Goal: Information Seeking & Learning: Learn about a topic

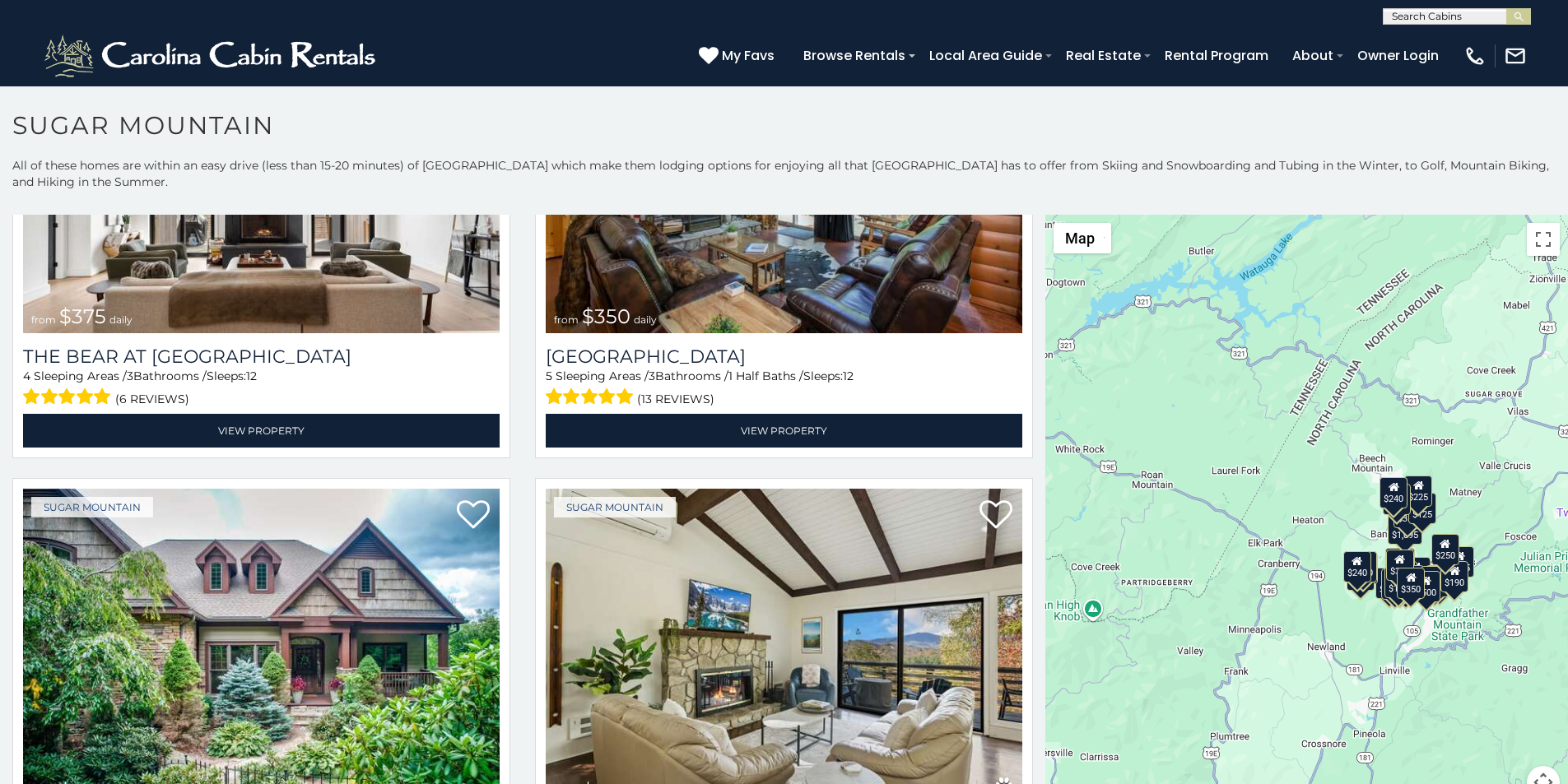
scroll to position [343, 0]
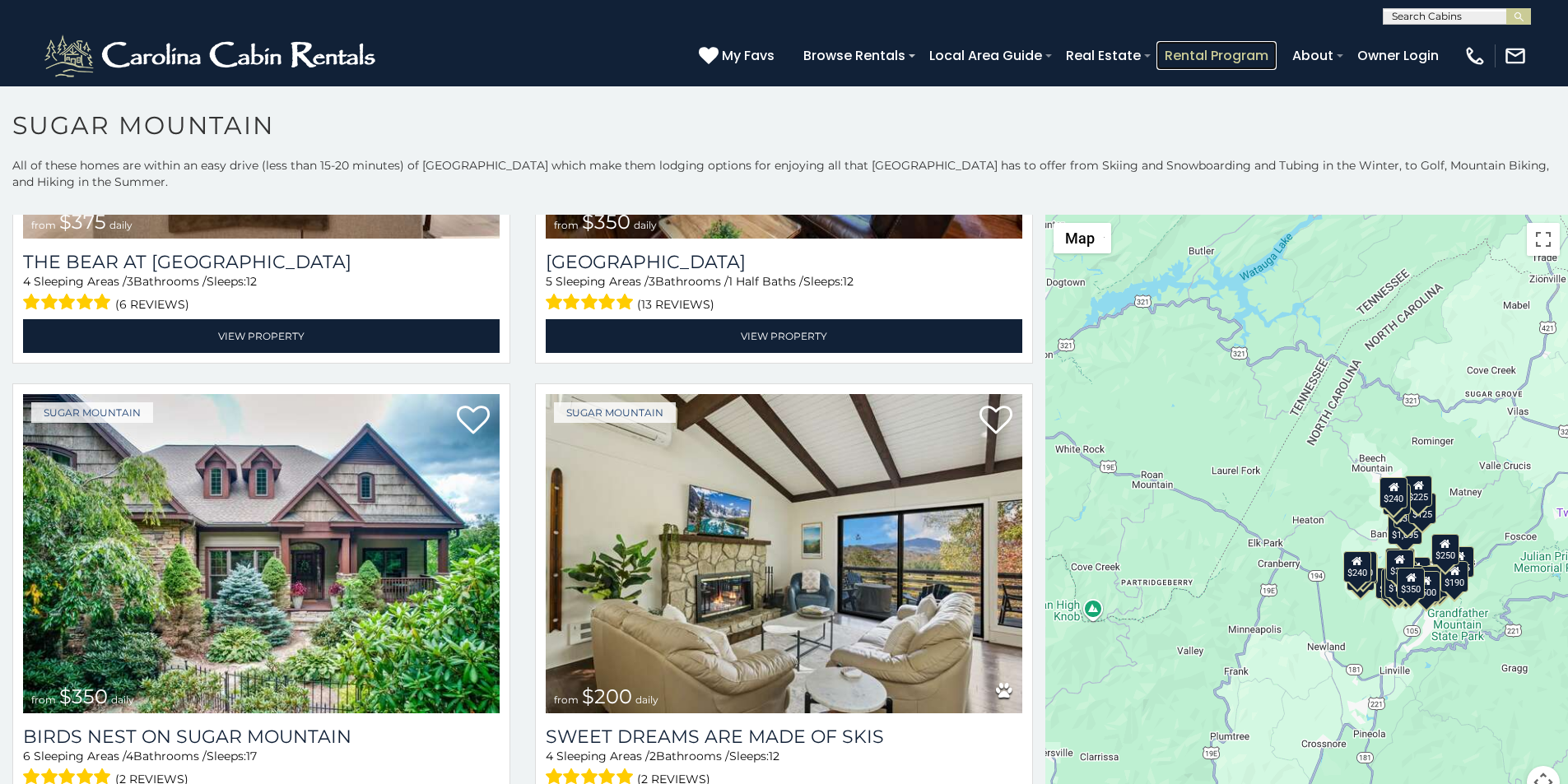
click at [1261, 49] on link "Rental Program" at bounding box center [1216, 56] width 120 height 29
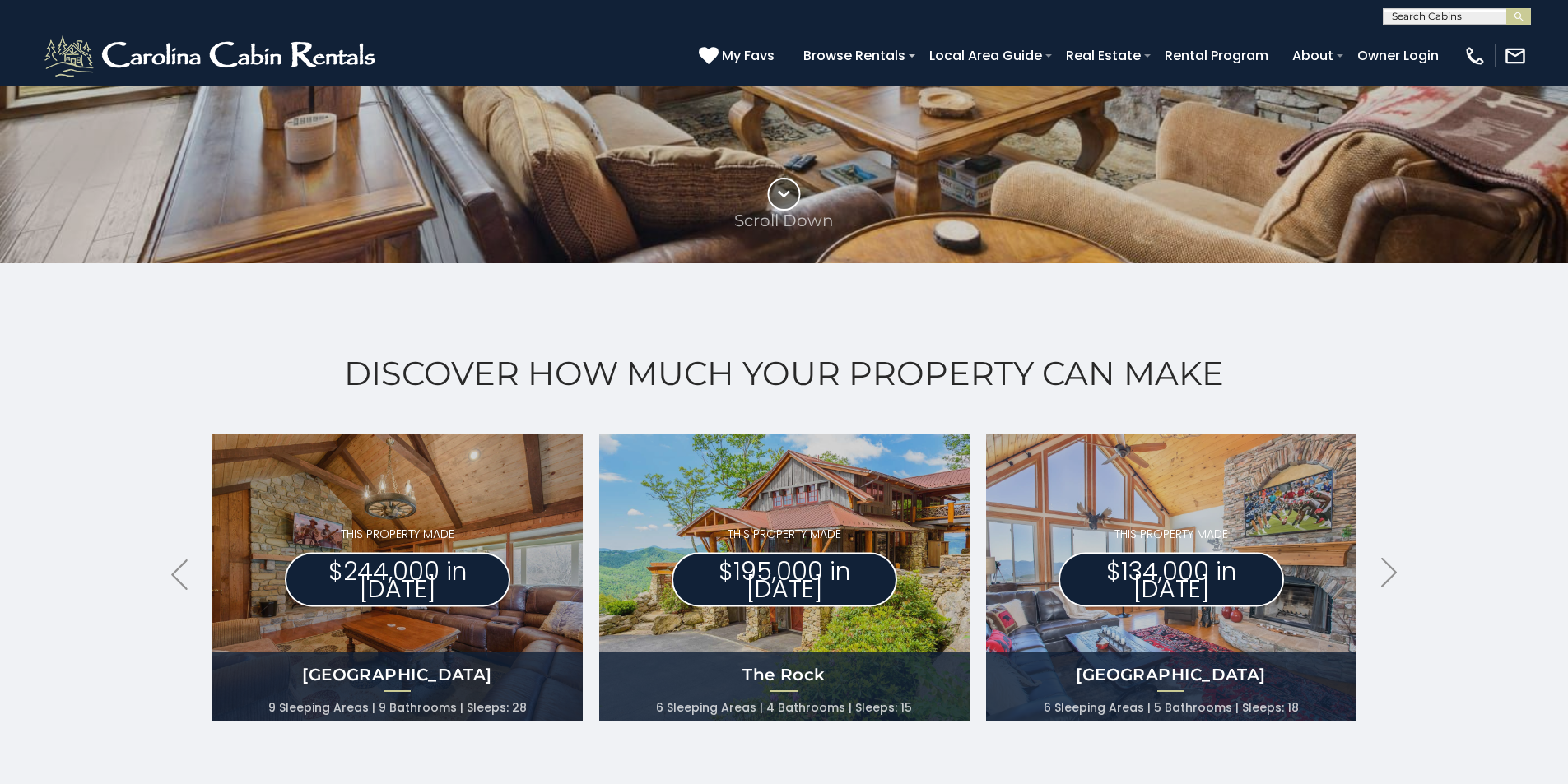
scroll to position [652, 0]
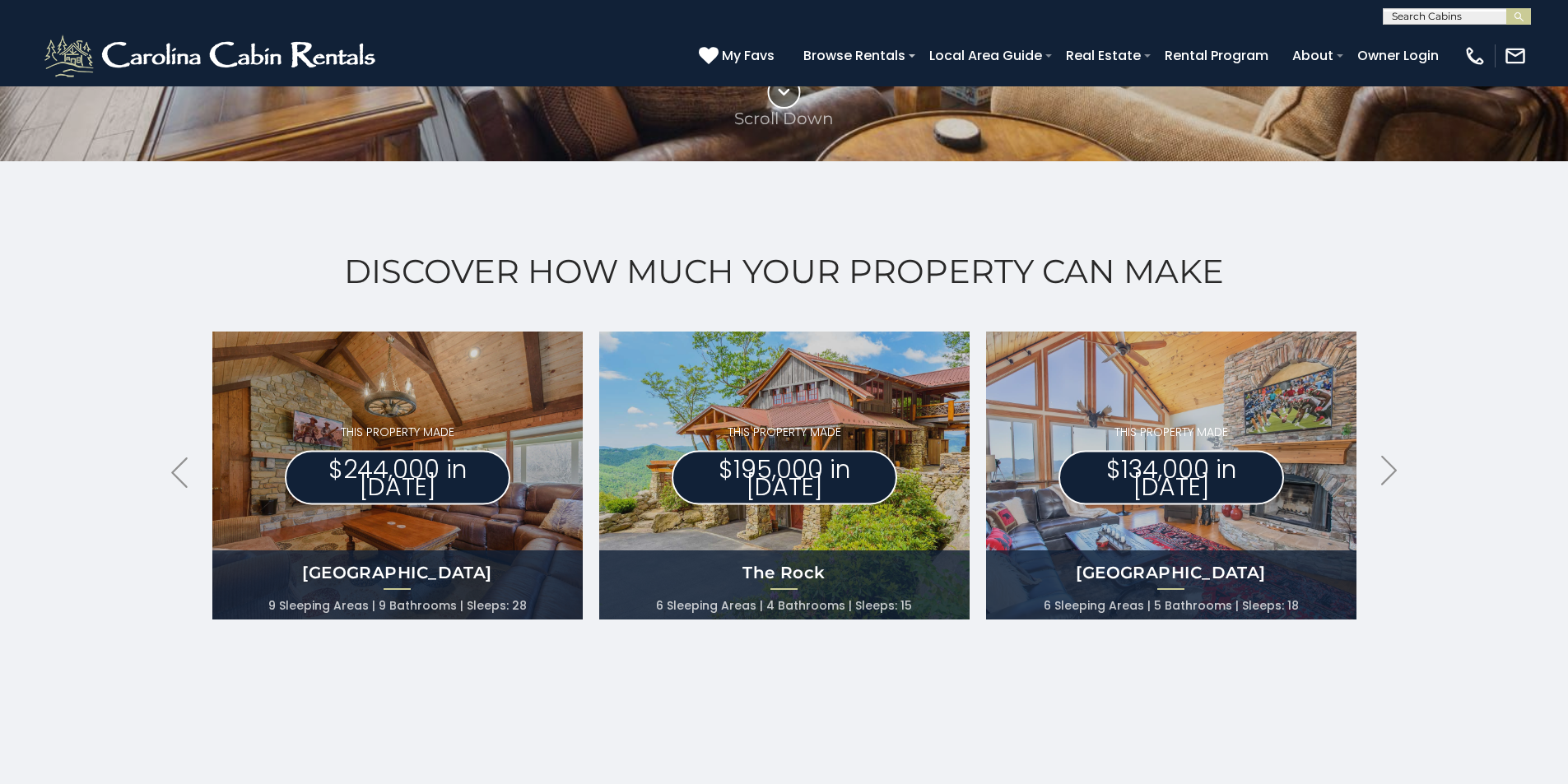
click at [1, 497] on div "Discover How Much Your Property Can Make .arrowLeft .st0{fill:#929292;} .arrowR…" at bounding box center [784, 480] width 1568 height 638
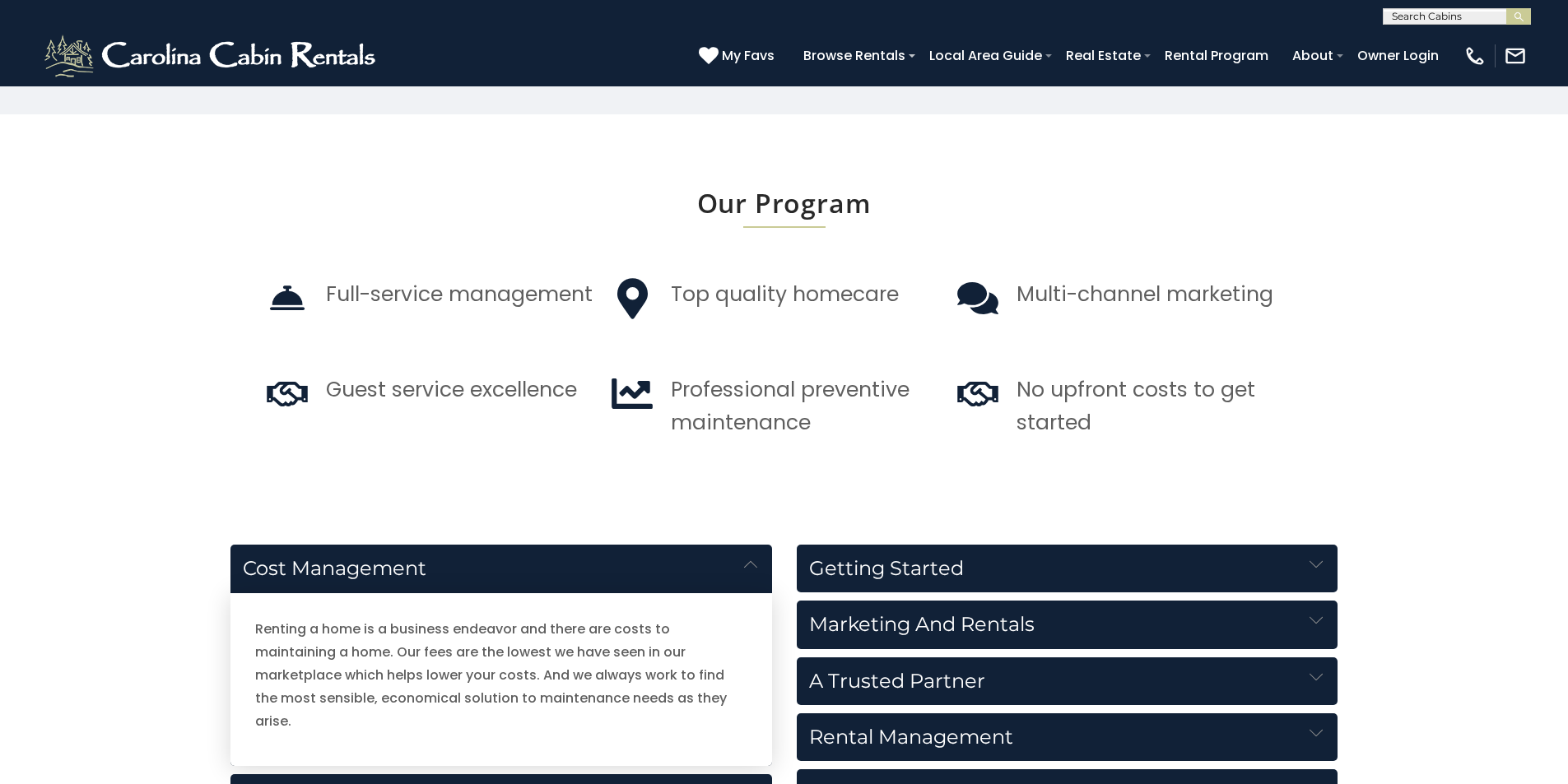
scroll to position [1336, 0]
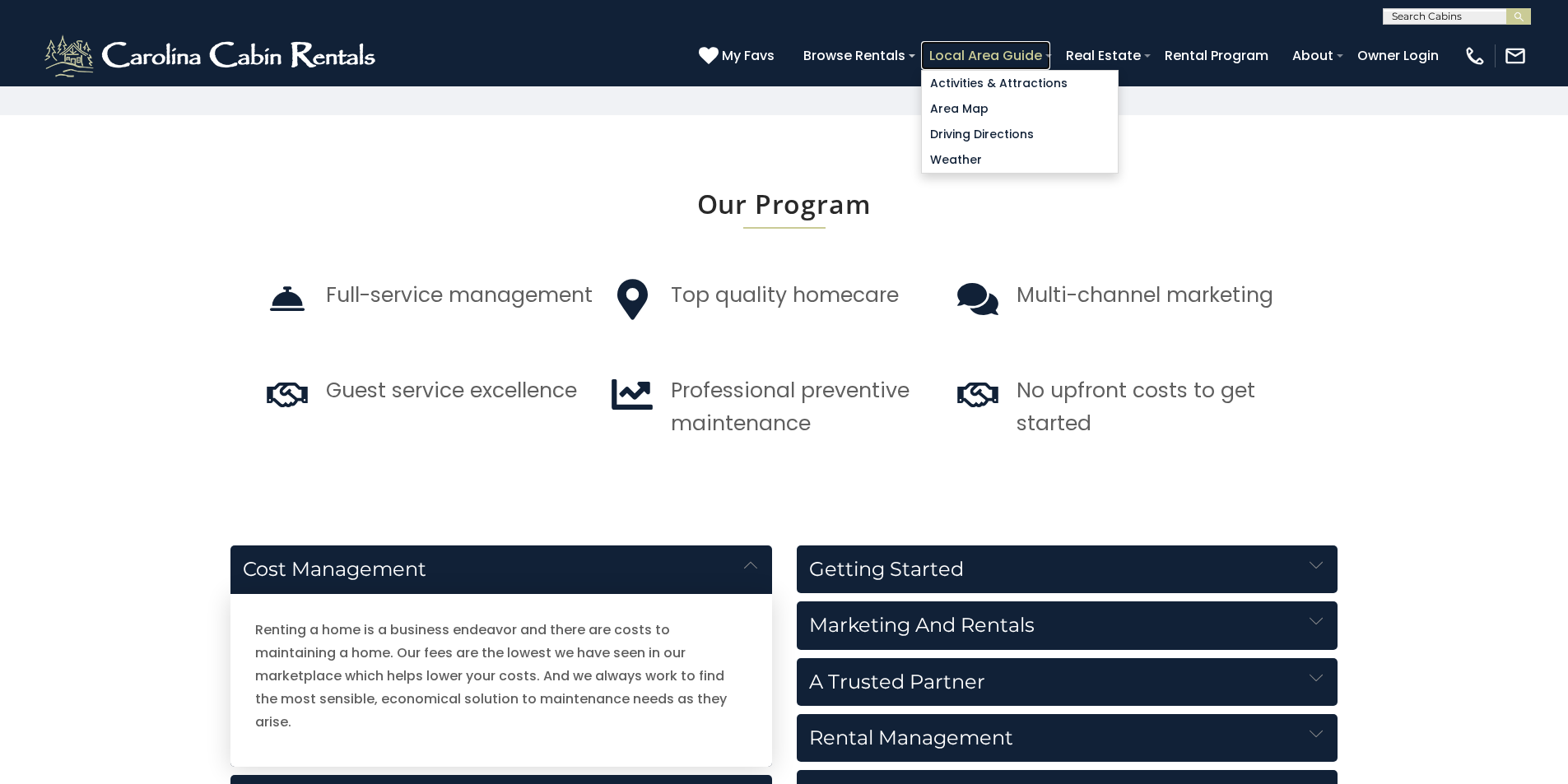
click at [1050, 49] on link "Local Area Guide" at bounding box center [985, 56] width 129 height 29
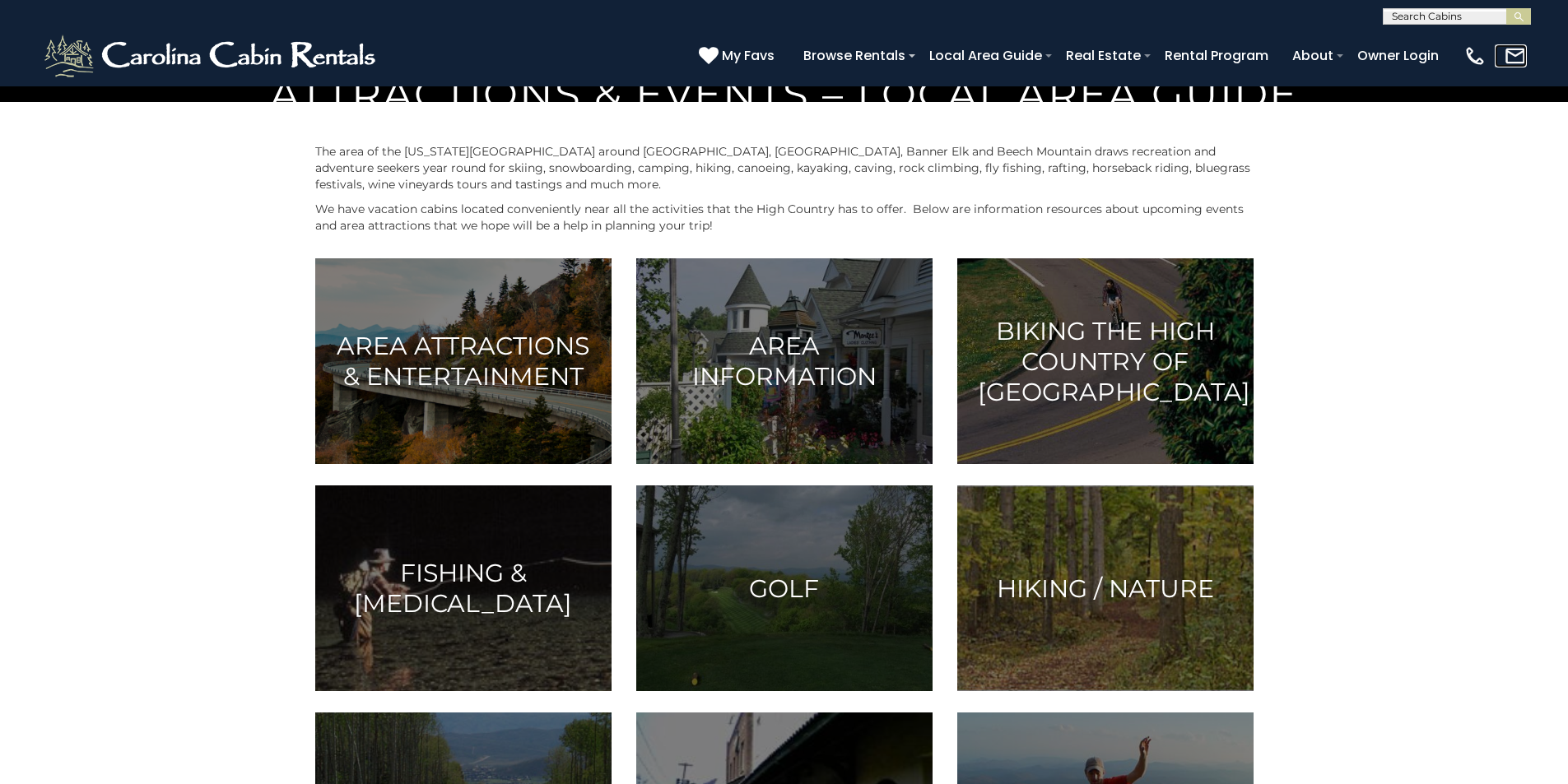
click at [1519, 59] on link at bounding box center [1510, 56] width 32 height 23
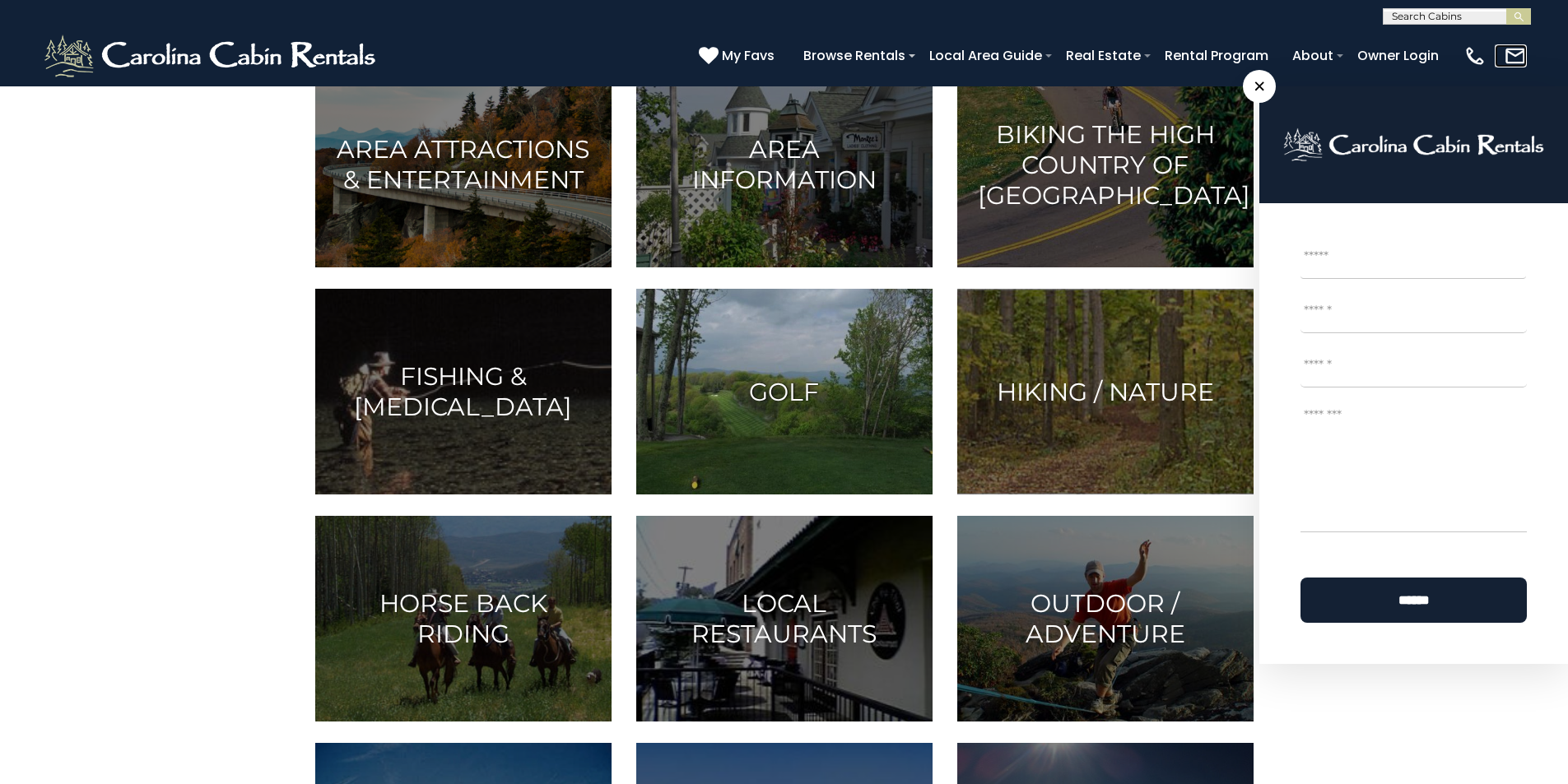
scroll to position [171, 0]
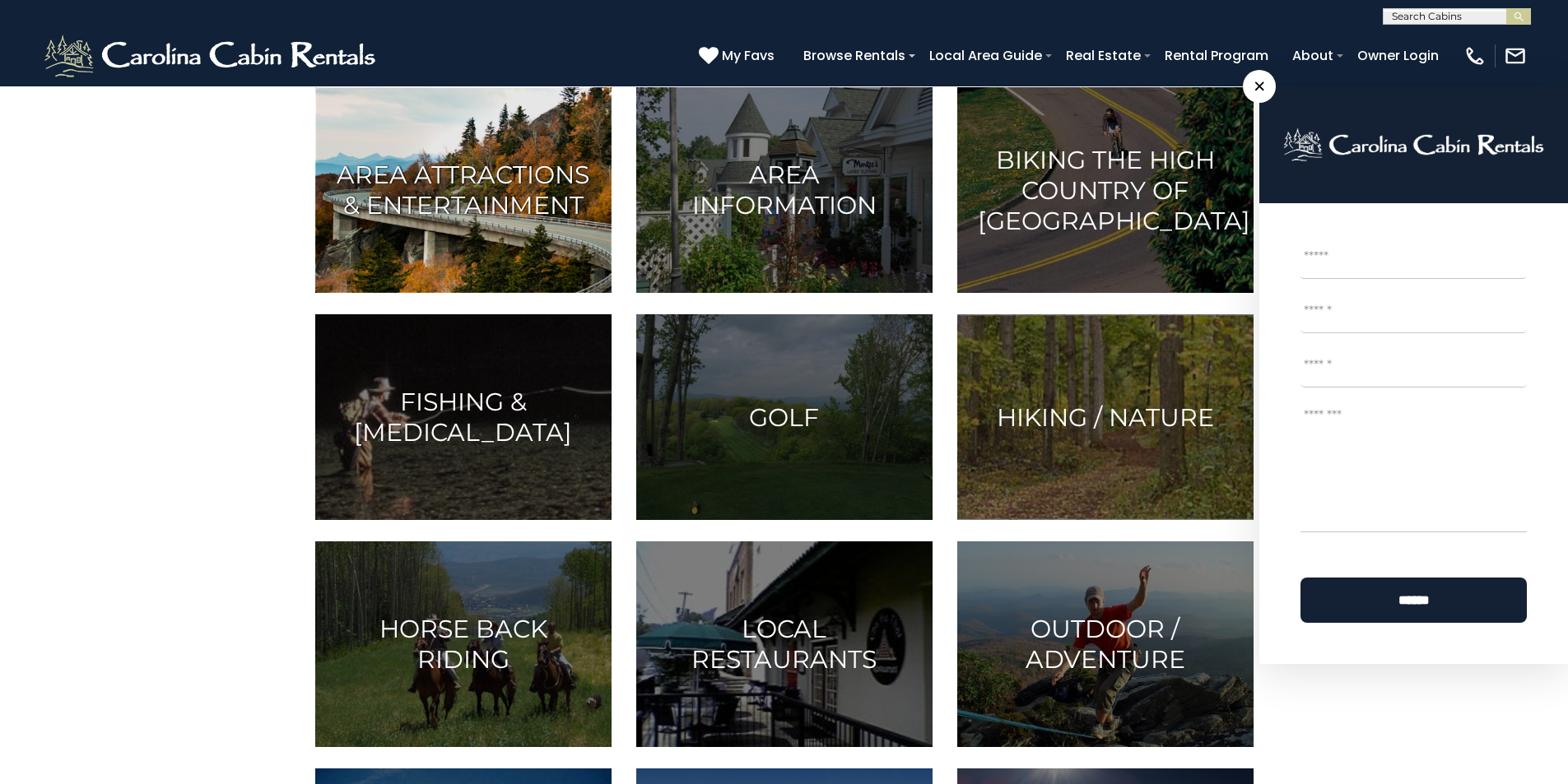
click at [403, 293] on img at bounding box center [463, 190] width 296 height 206
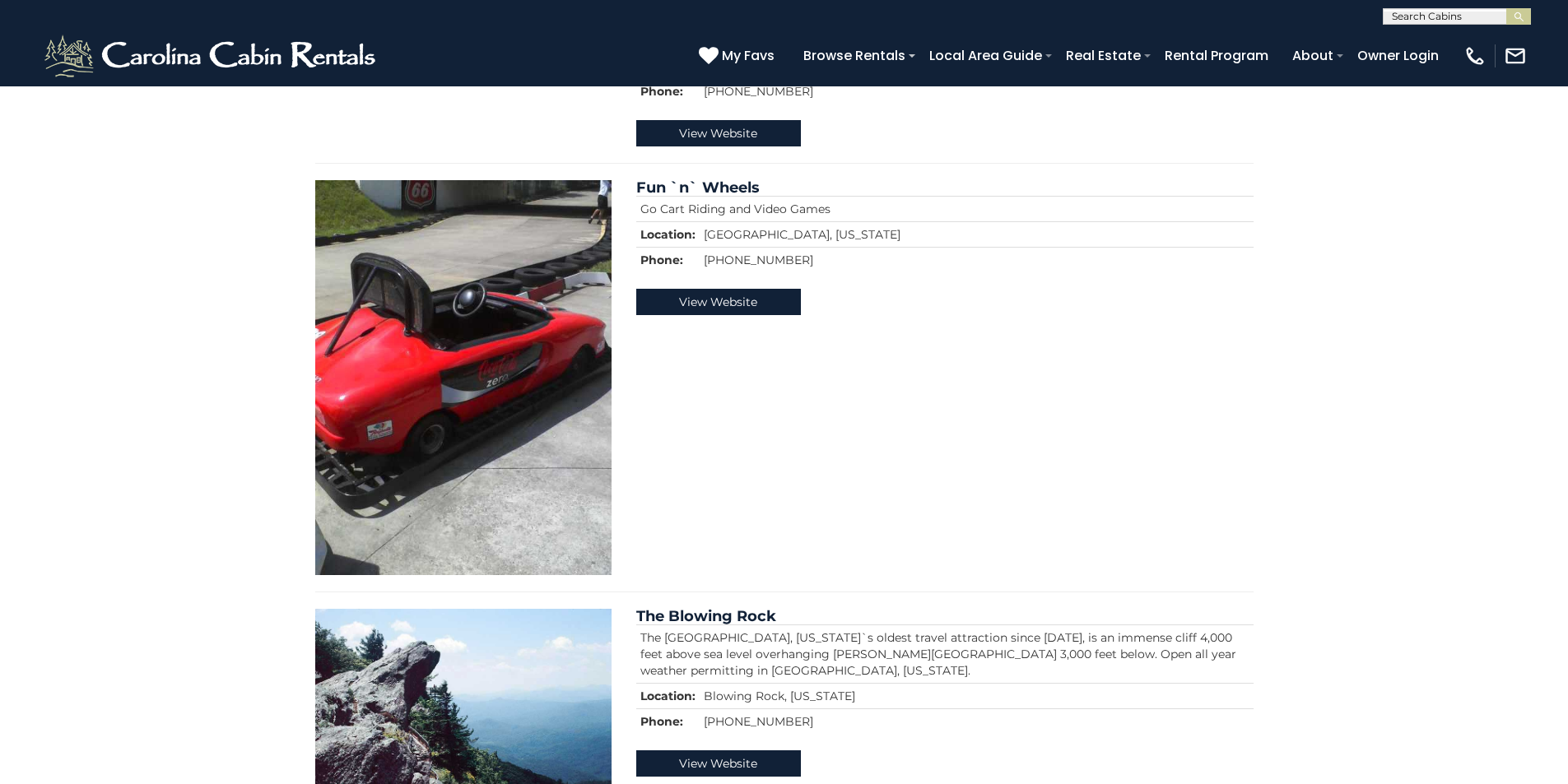
scroll to position [2399, 0]
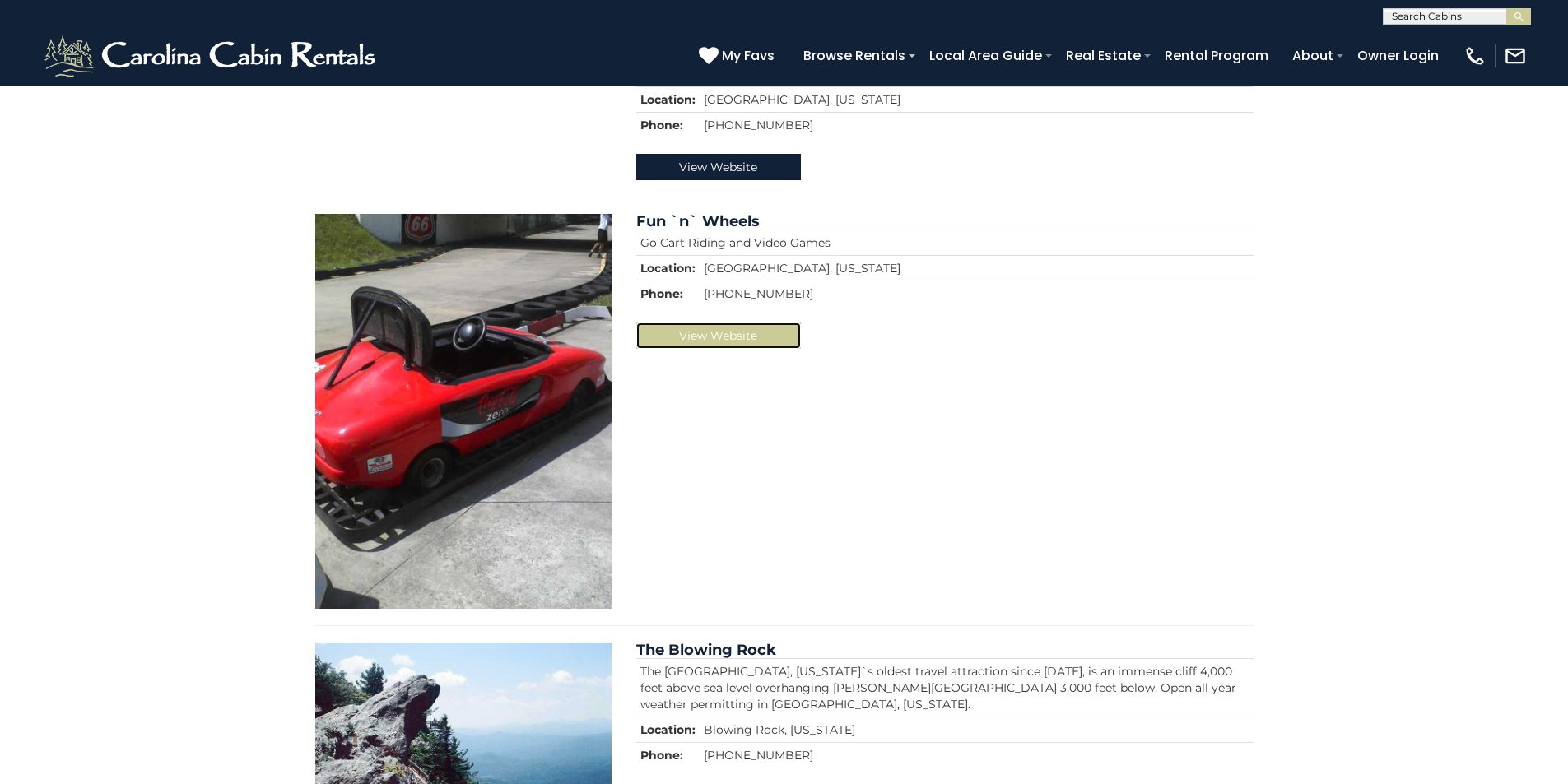
click at [728, 349] on link "View Website" at bounding box center [718, 335] width 165 height 26
